Goal: Information Seeking & Learning: Learn about a topic

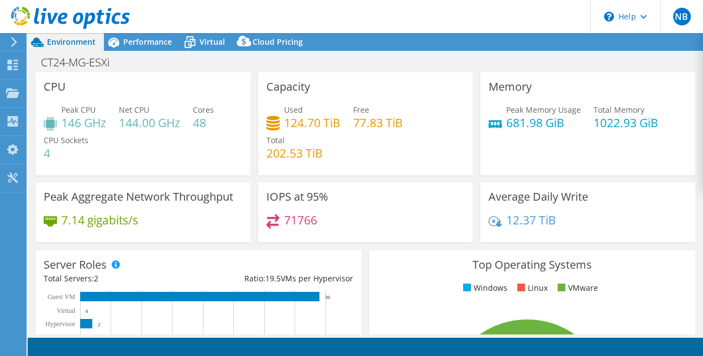
select select "USD"
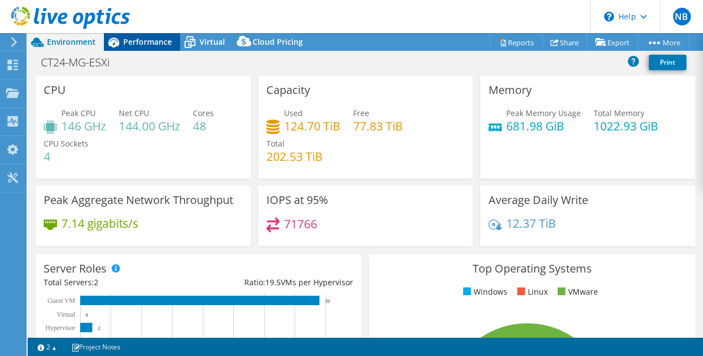
click at [144, 43] on span "Performance" at bounding box center [147, 41] width 49 height 10
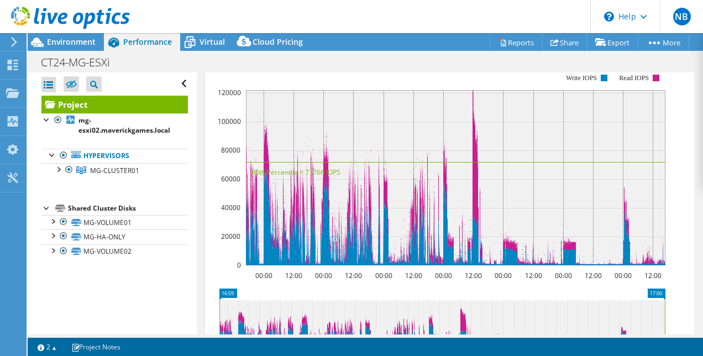
scroll to position [363, 0]
click at [308, 101] on rect at bounding box center [438, 169] width 455 height 221
click at [304, 67] on span "IOPS" at bounding box center [288, 60] width 142 height 13
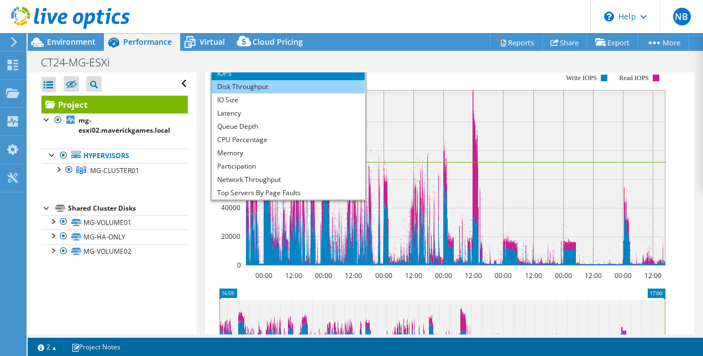
click at [296, 93] on li "Disk Throughput" at bounding box center [288, 86] width 153 height 13
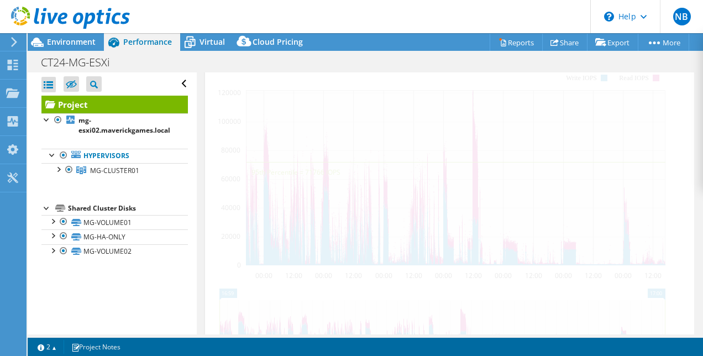
click at [304, 67] on span "Disk Throughput" at bounding box center [288, 60] width 142 height 13
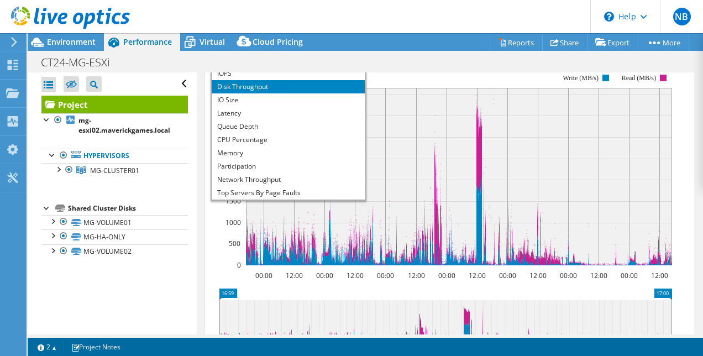
click at [448, 55] on div "CT24-MG-ESXi Print" at bounding box center [365, 62] width 675 height 20
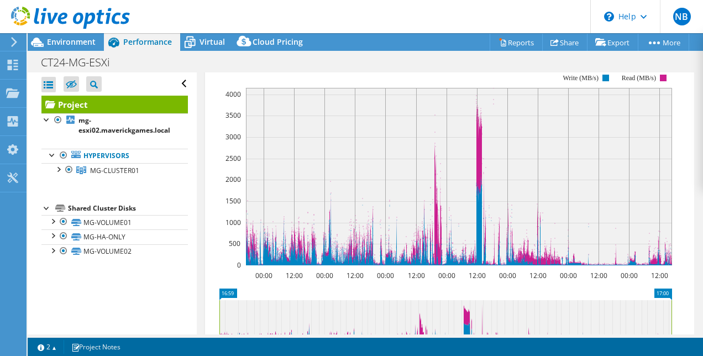
click at [343, 67] on span "Disk Throughput" at bounding box center [288, 60] width 142 height 13
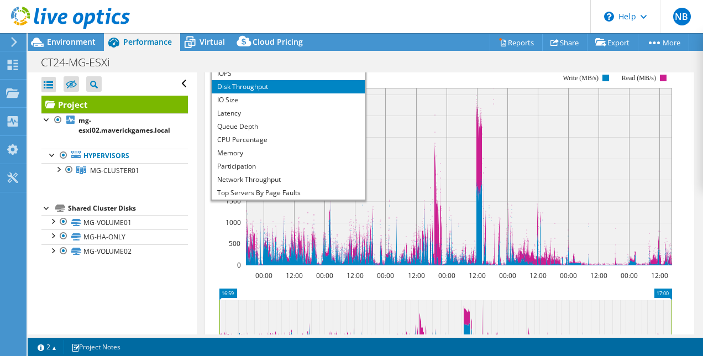
click at [315, 71] on div "CT24-MG-ESXi Print" at bounding box center [365, 62] width 675 height 20
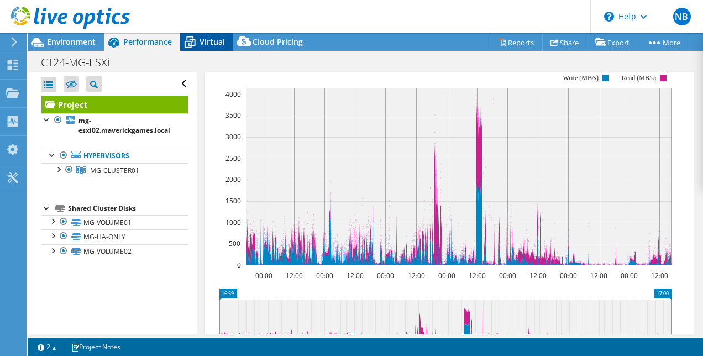
click at [198, 45] on icon at bounding box center [189, 42] width 19 height 19
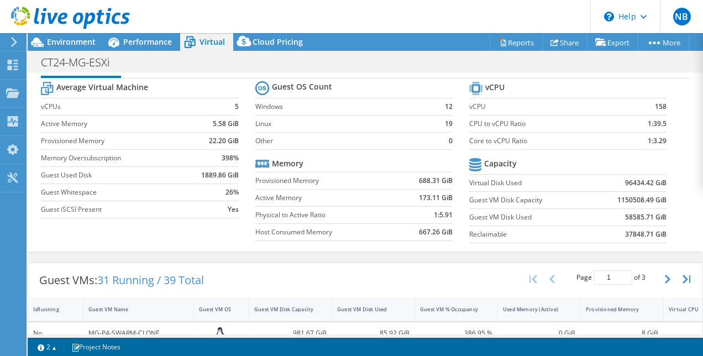
scroll to position [0, 0]
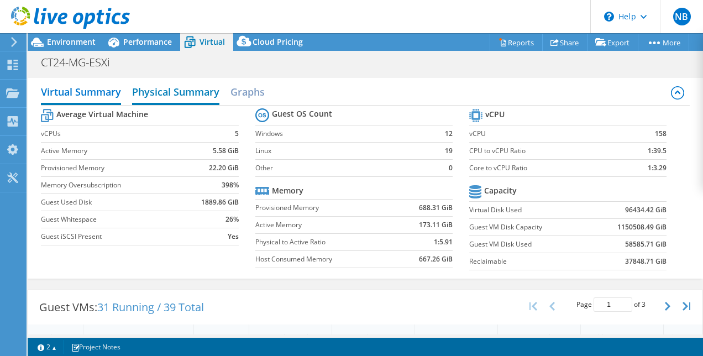
click at [208, 98] on h2 "Physical Summary" at bounding box center [175, 93] width 87 height 24
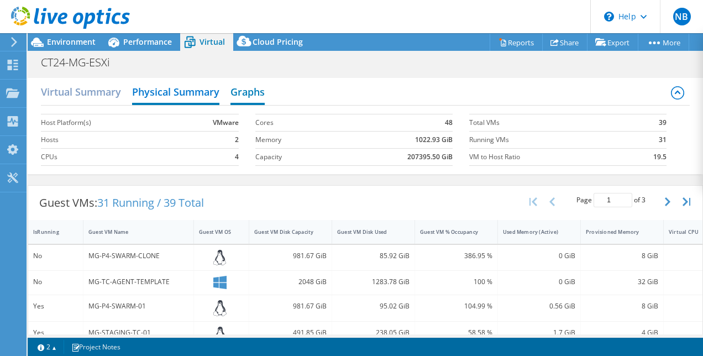
click at [249, 92] on h2 "Graphs" at bounding box center [247, 93] width 34 height 24
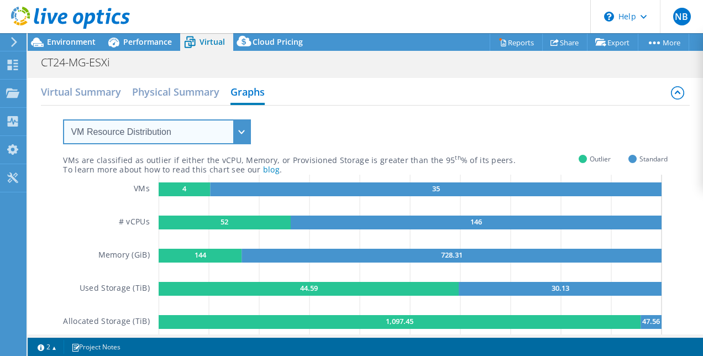
click at [215, 129] on select "VM Resource Distribution Provisioning Contrast Over Provisioning" at bounding box center [157, 131] width 188 height 25
select select "Over Provisioning"
click at [63, 119] on select "VM Resource Distribution Provisioning Contrast Over Provisioning" at bounding box center [157, 131] width 188 height 25
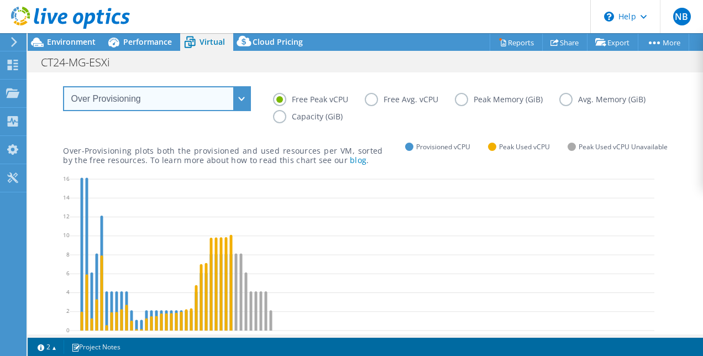
scroll to position [4, 0]
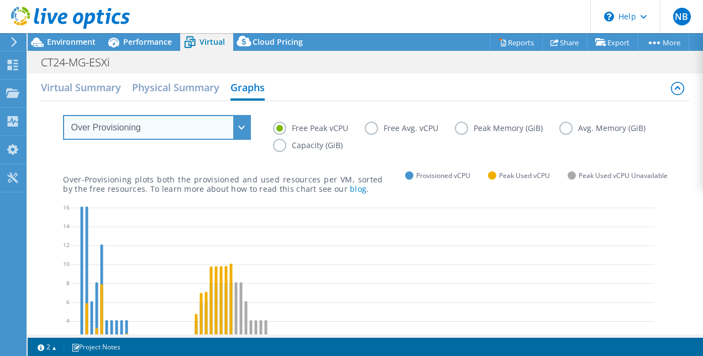
click at [249, 128] on select "VM Resource Distribution Provisioning Contrast Over Provisioning" at bounding box center [157, 127] width 188 height 25
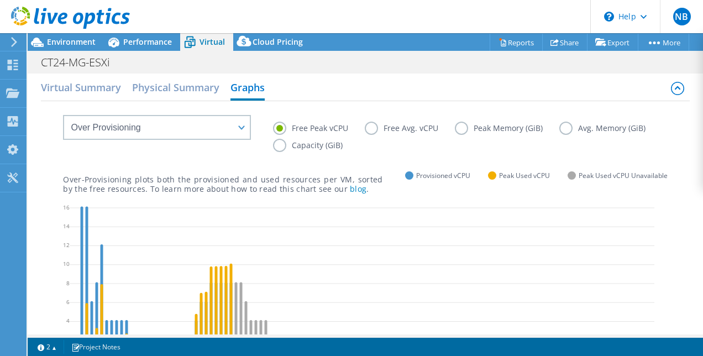
click at [320, 96] on div "Virtual Summary Physical Summary Graphs" at bounding box center [365, 88] width 648 height 25
